Goal: Transaction & Acquisition: Purchase product/service

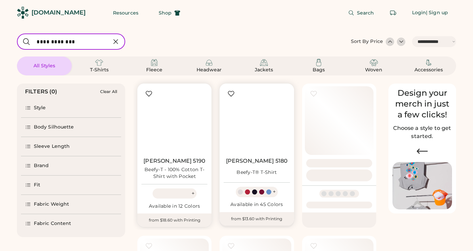
select select "*****"
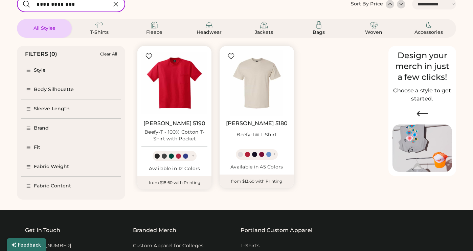
scroll to position [38, 0]
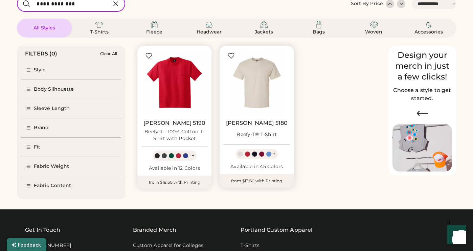
click at [262, 90] on img at bounding box center [256, 83] width 66 height 66
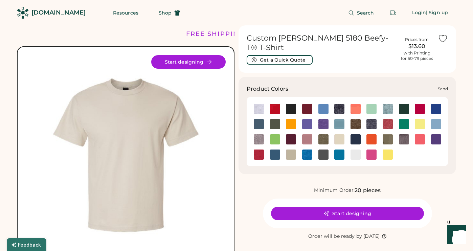
click at [288, 149] on img at bounding box center [291, 154] width 10 height 10
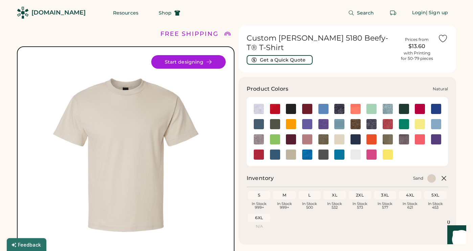
click at [337, 134] on img at bounding box center [339, 139] width 10 height 10
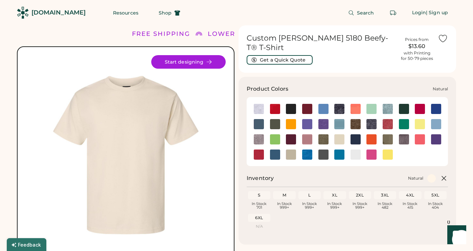
click at [342, 135] on img at bounding box center [339, 139] width 10 height 10
click at [355, 149] on img at bounding box center [355, 154] width 10 height 10
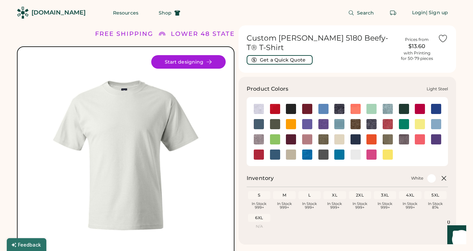
click at [259, 134] on img at bounding box center [259, 139] width 10 height 10
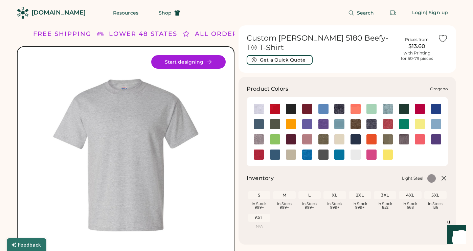
click at [386, 134] on img at bounding box center [387, 139] width 10 height 10
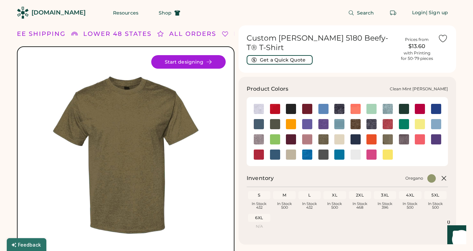
click at [387, 104] on img at bounding box center [387, 109] width 10 height 10
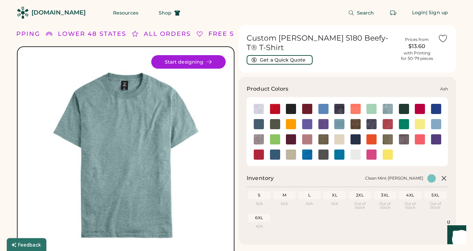
click at [260, 104] on img at bounding box center [259, 109] width 10 height 10
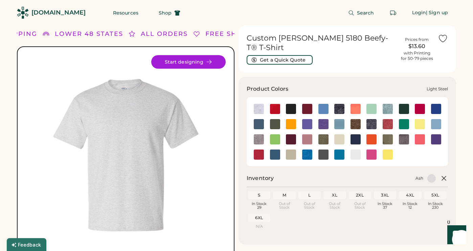
click at [257, 134] on img at bounding box center [259, 139] width 10 height 10
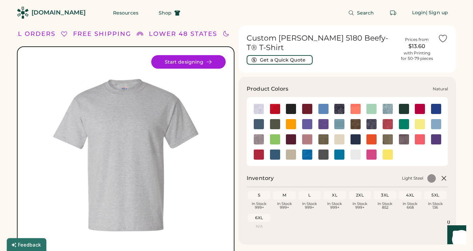
click at [339, 134] on img at bounding box center [339, 139] width 10 height 10
